Goal: Task Accomplishment & Management: Manage account settings

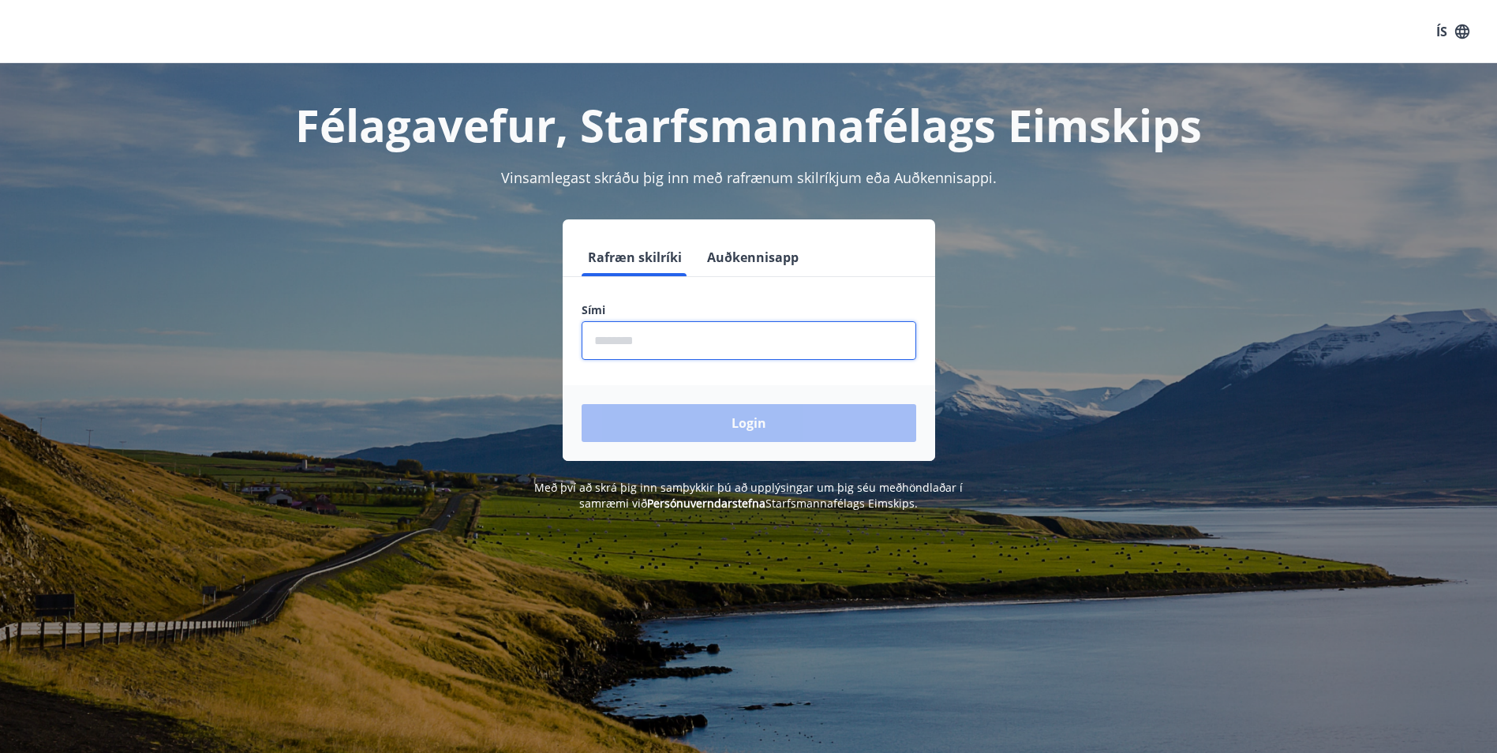
click at [694, 349] on input "phone" at bounding box center [749, 340] width 335 height 39
type input "********"
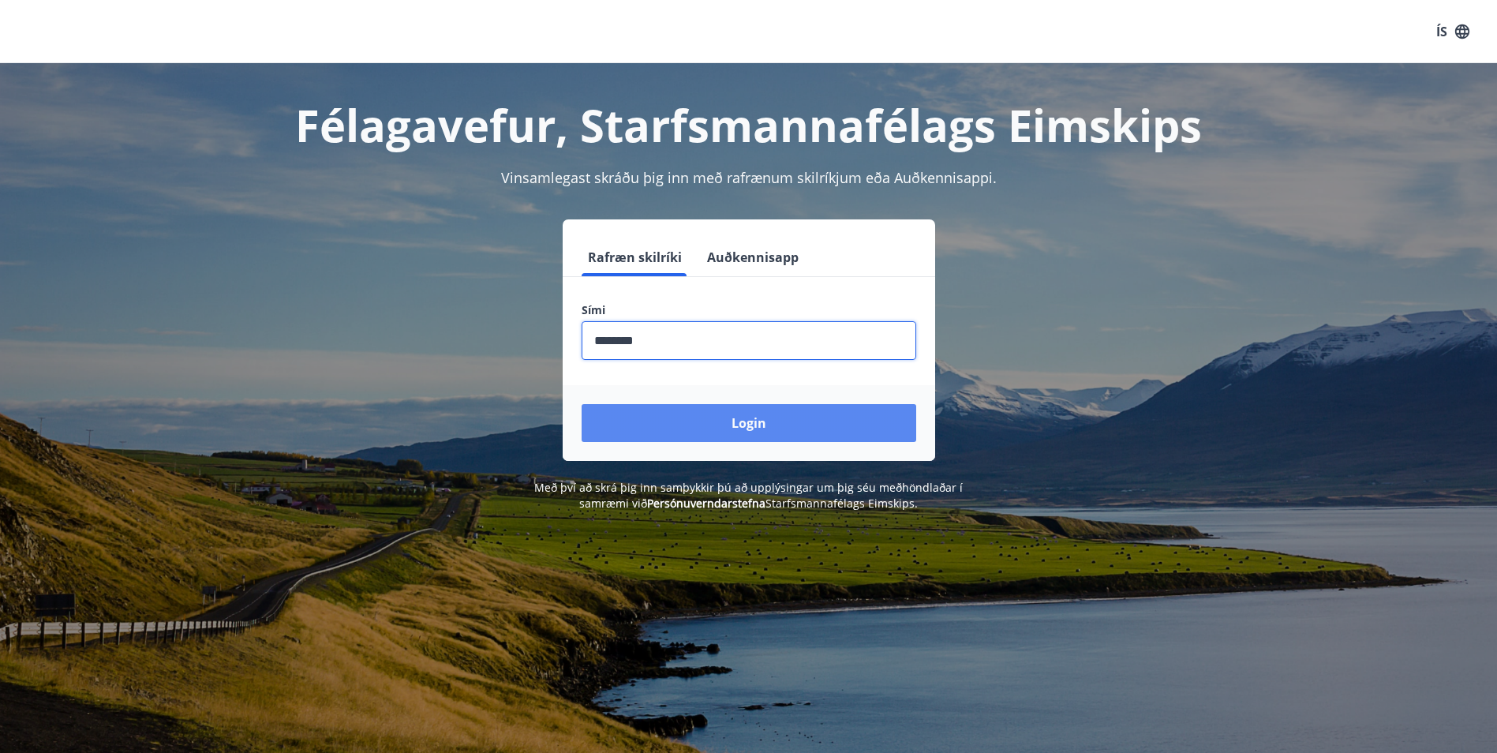
click at [677, 422] on button "Login" at bounding box center [749, 423] width 335 height 38
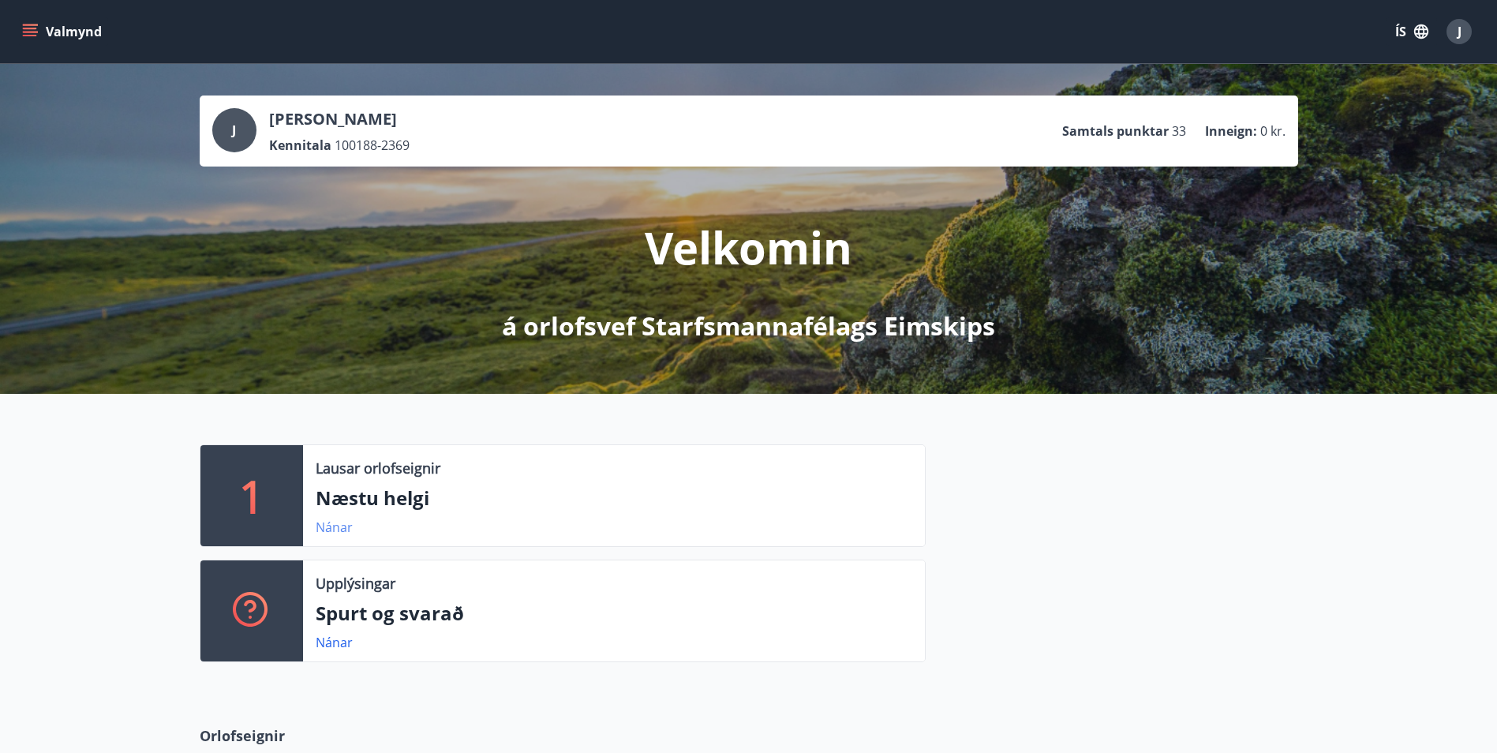
click at [337, 532] on link "Nánar" at bounding box center [334, 527] width 37 height 17
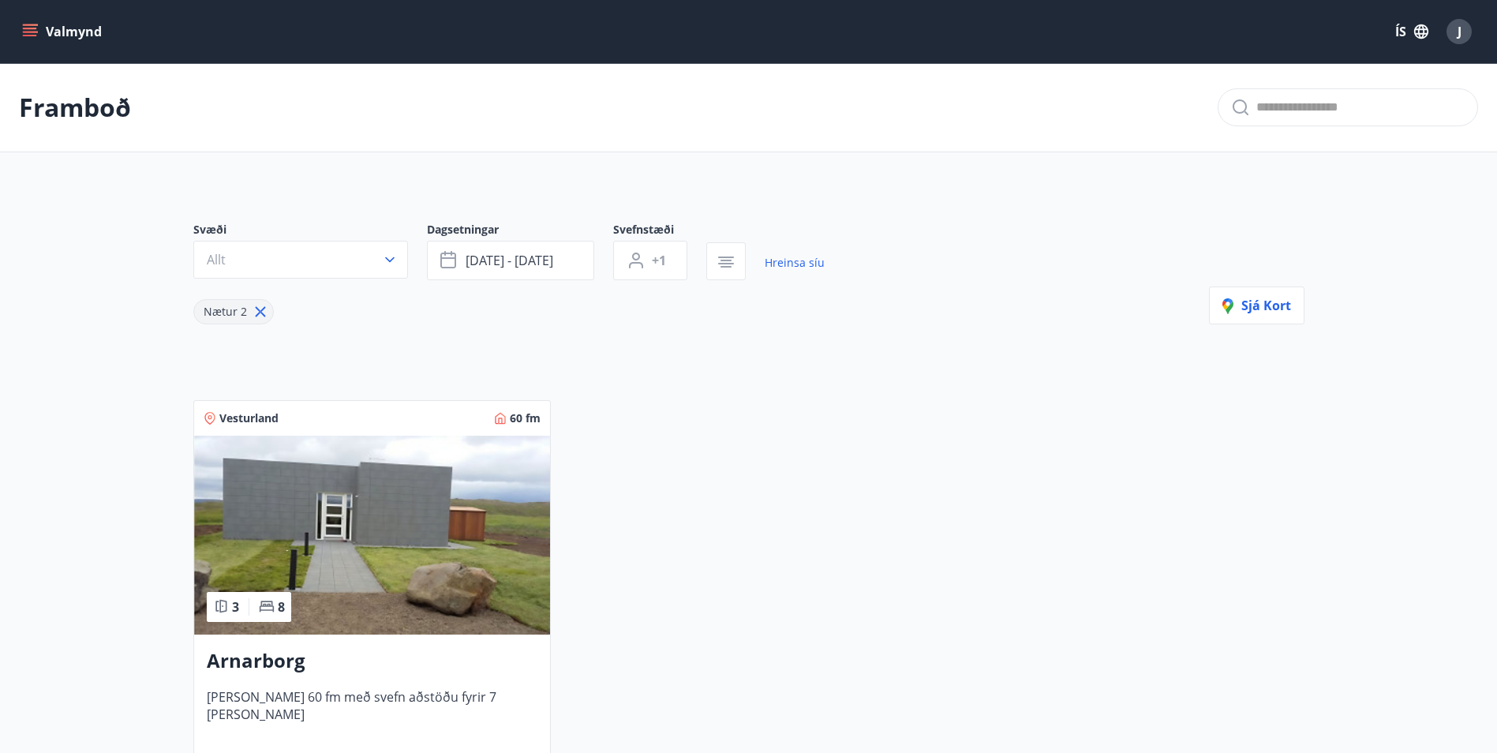
click at [31, 35] on icon "menu" at bounding box center [30, 36] width 14 height 2
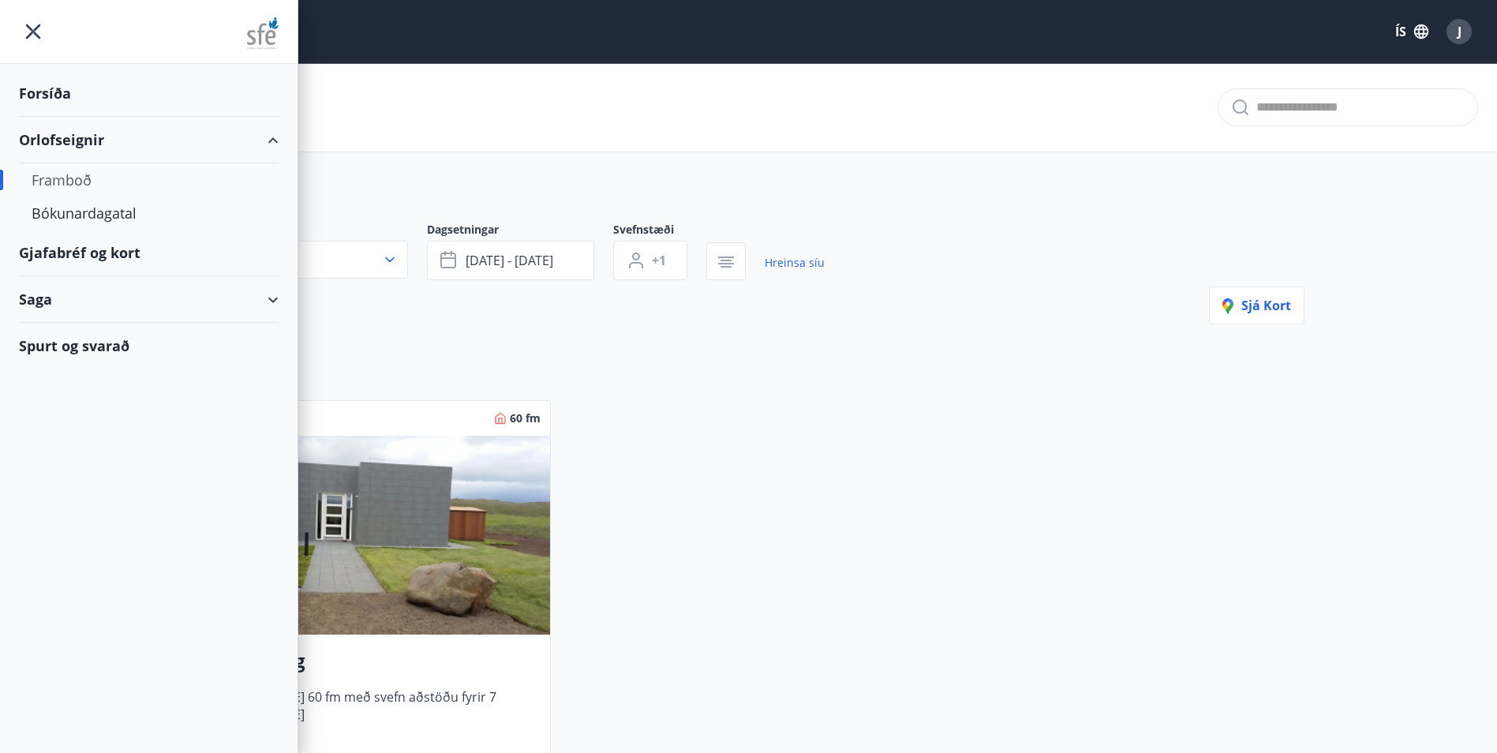
click at [80, 260] on div "Gjafabréf og kort" at bounding box center [149, 253] width 260 height 47
